Goal: Information Seeking & Learning: Understand process/instructions

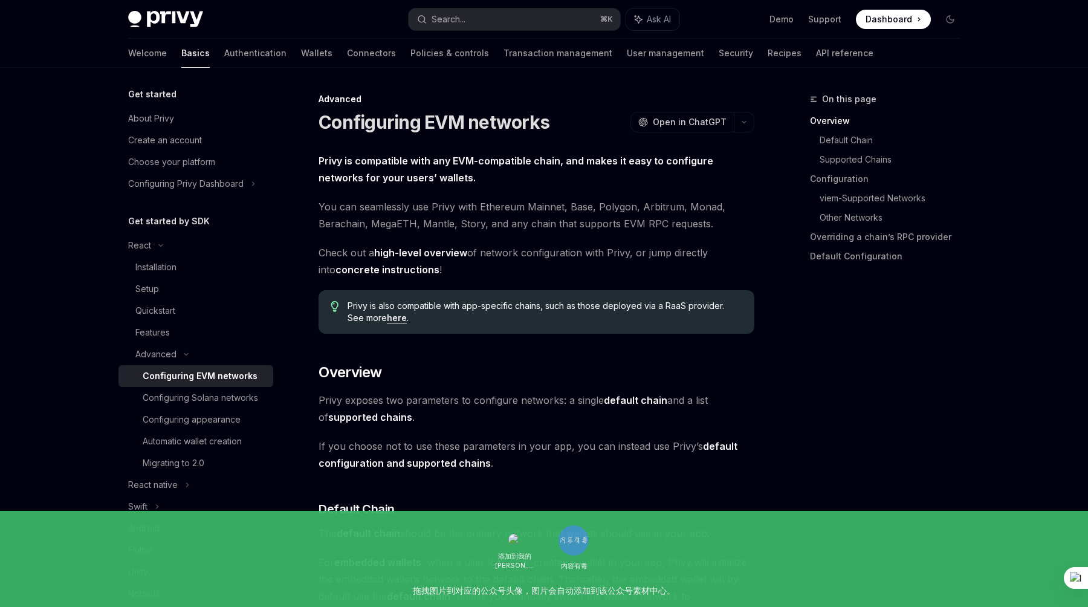
click at [816, 53] on link "API reference" at bounding box center [844, 53] width 57 height 29
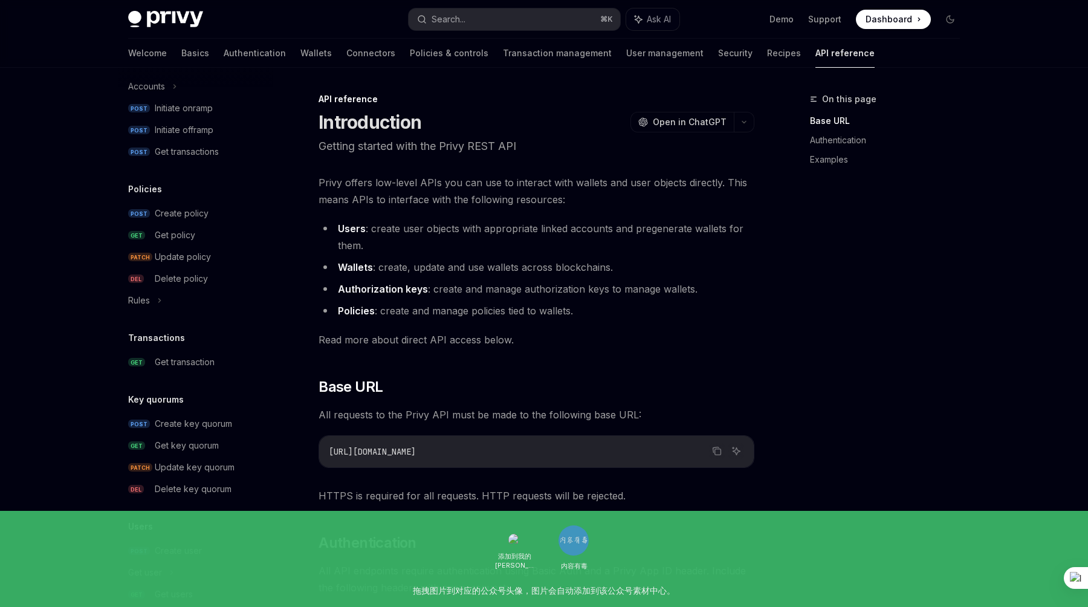
scroll to position [642, 0]
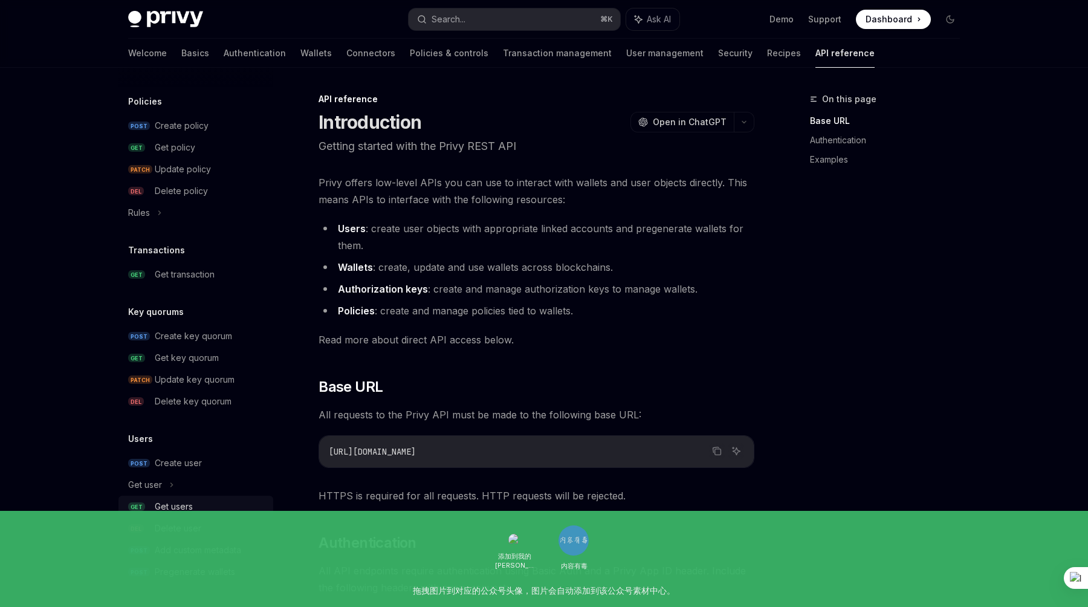
click at [182, 507] on div "Get users" at bounding box center [174, 506] width 38 height 15
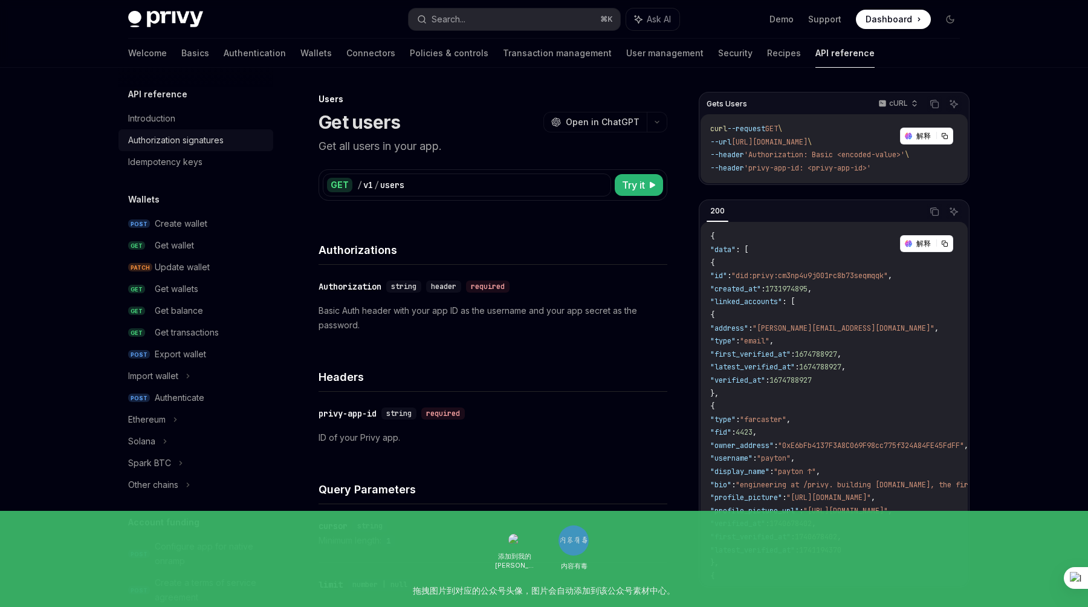
click at [178, 145] on div "Authorization signatures" at bounding box center [175, 140] width 95 height 15
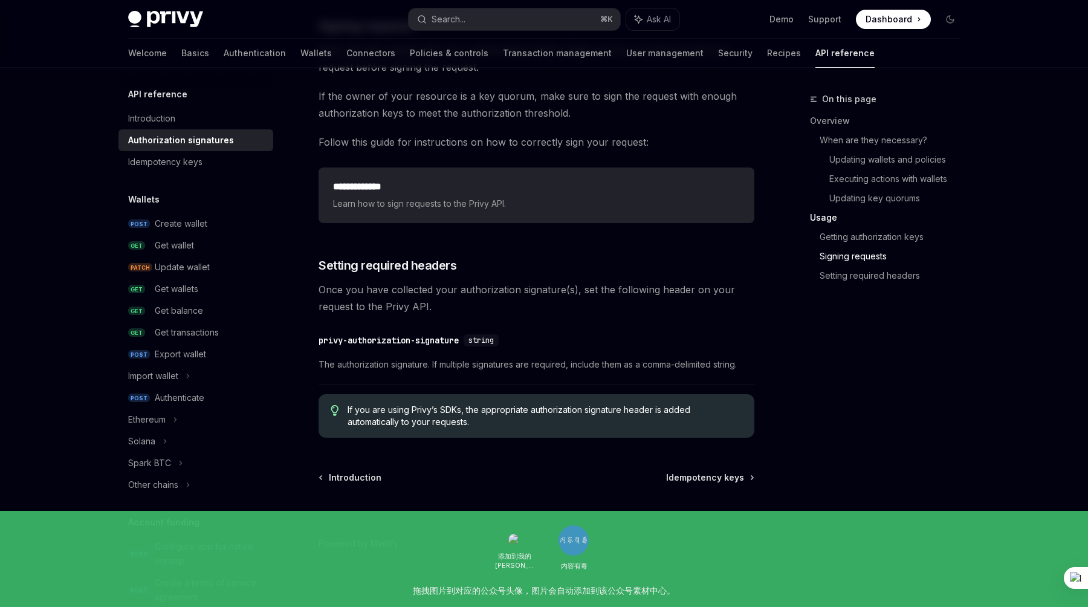
scroll to position [1920, 0]
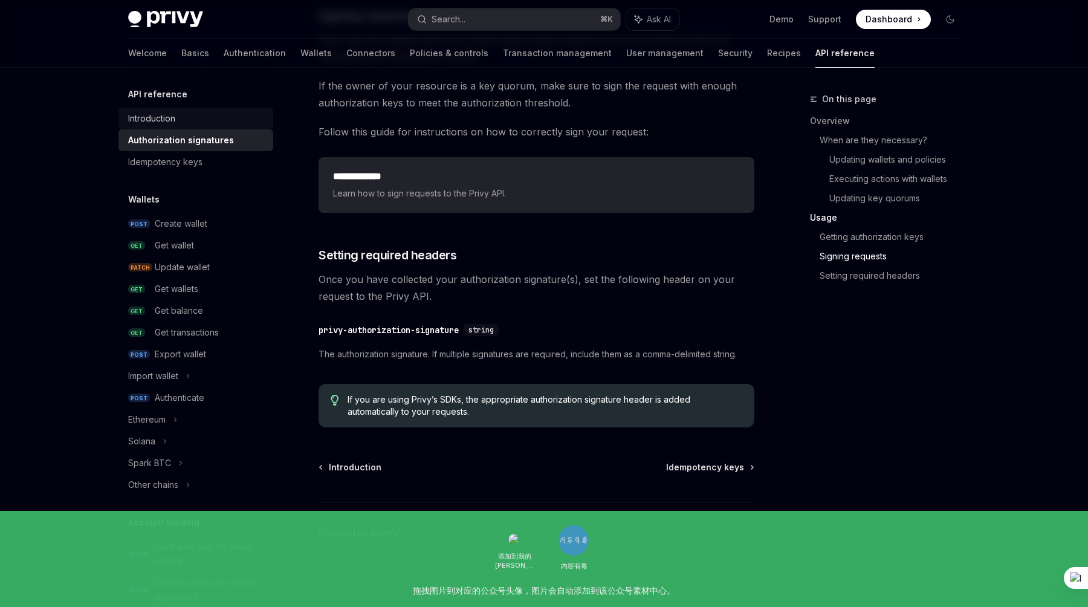
click at [168, 124] on div "Introduction" at bounding box center [151, 118] width 47 height 15
type textarea "*"
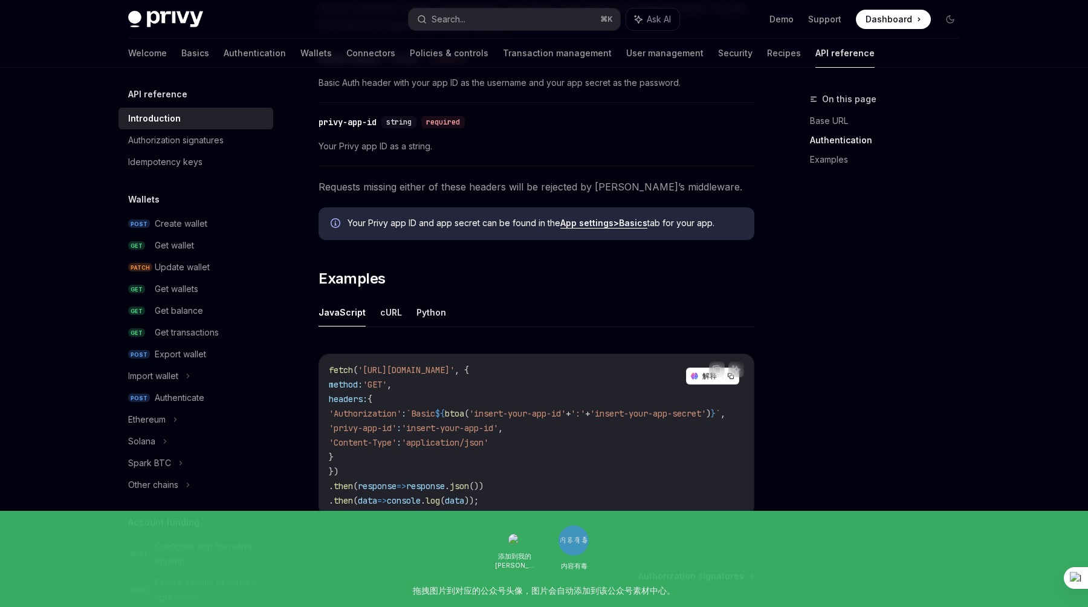
click at [464, 414] on span "btoa" at bounding box center [454, 413] width 19 height 11
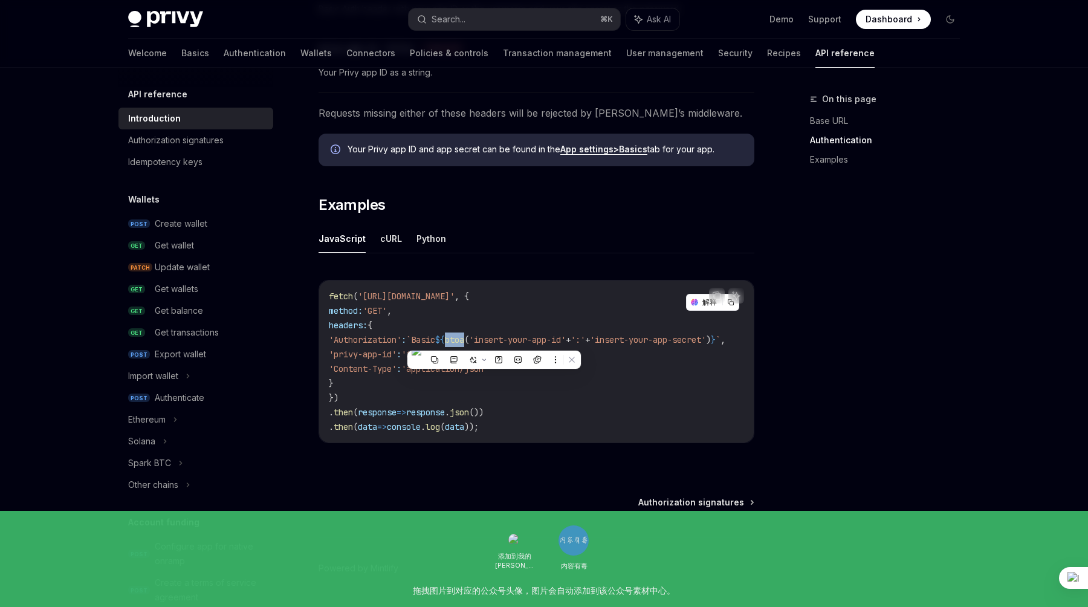
scroll to position [676, 0]
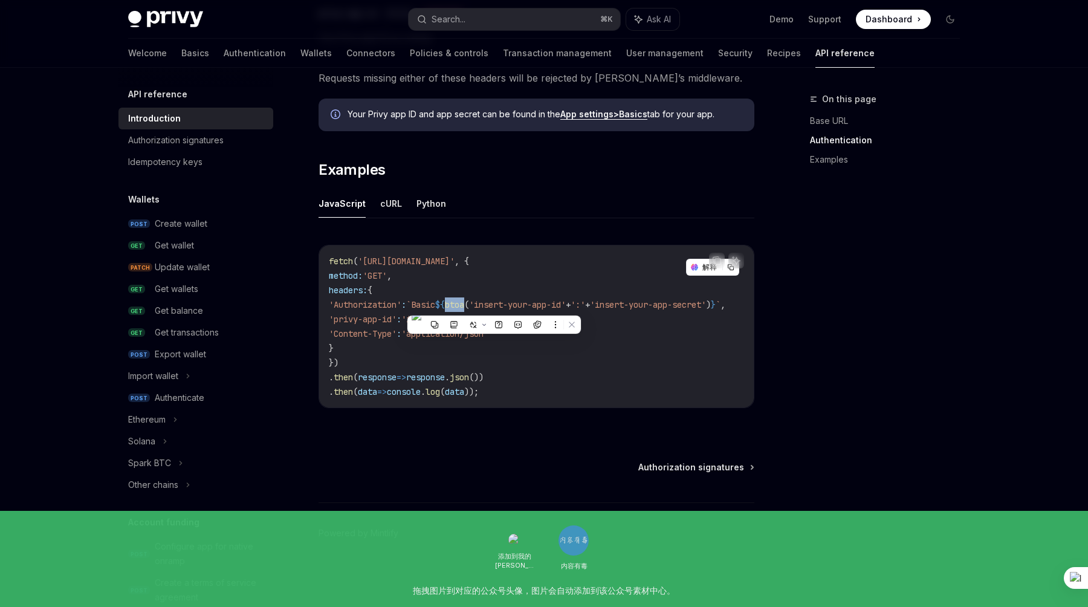
copy span "btoa"
